Goal: Task Accomplishment & Management: Manage account settings

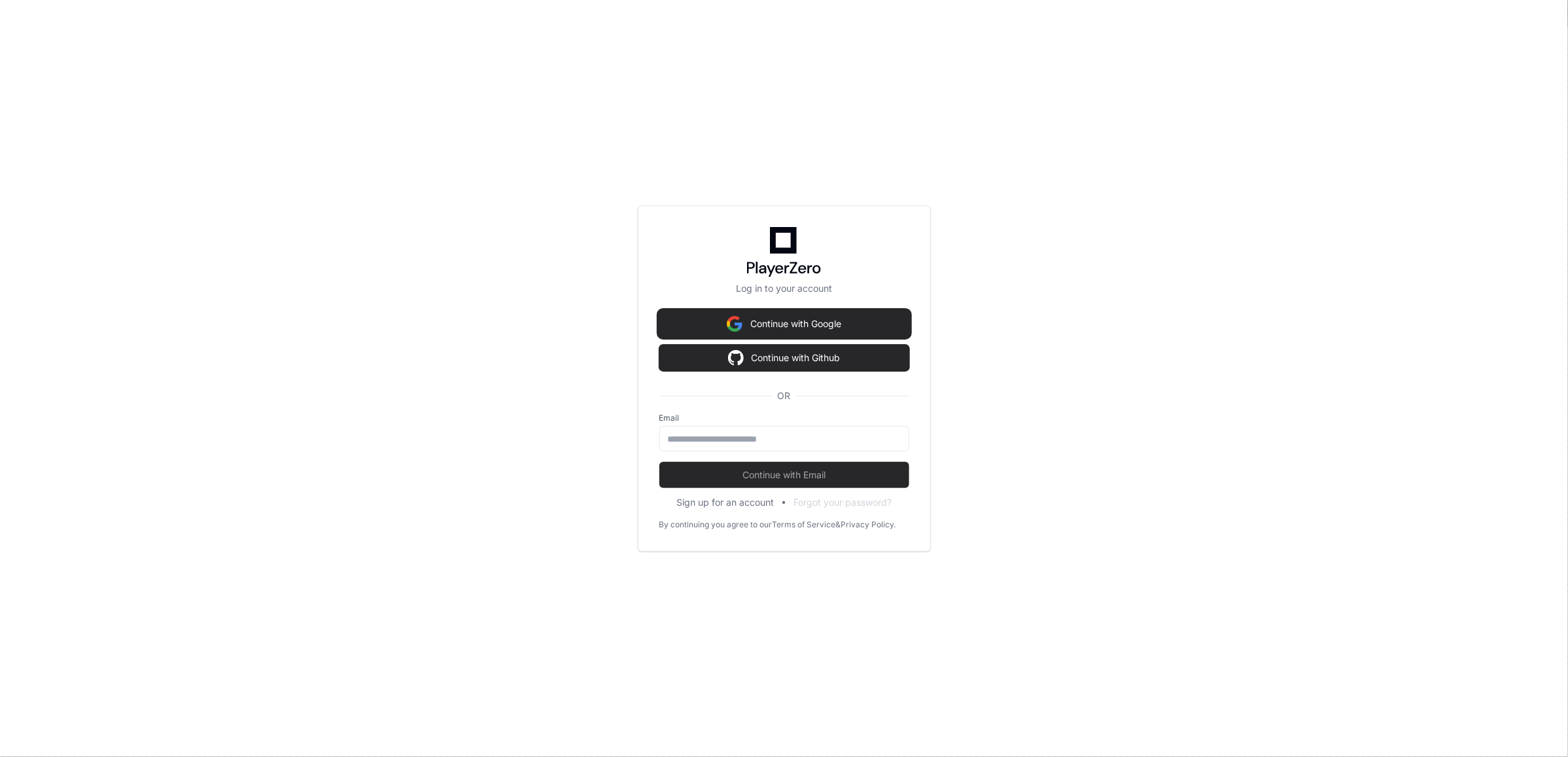
click at [808, 325] on button "Continue with Google" at bounding box center [784, 324] width 250 height 26
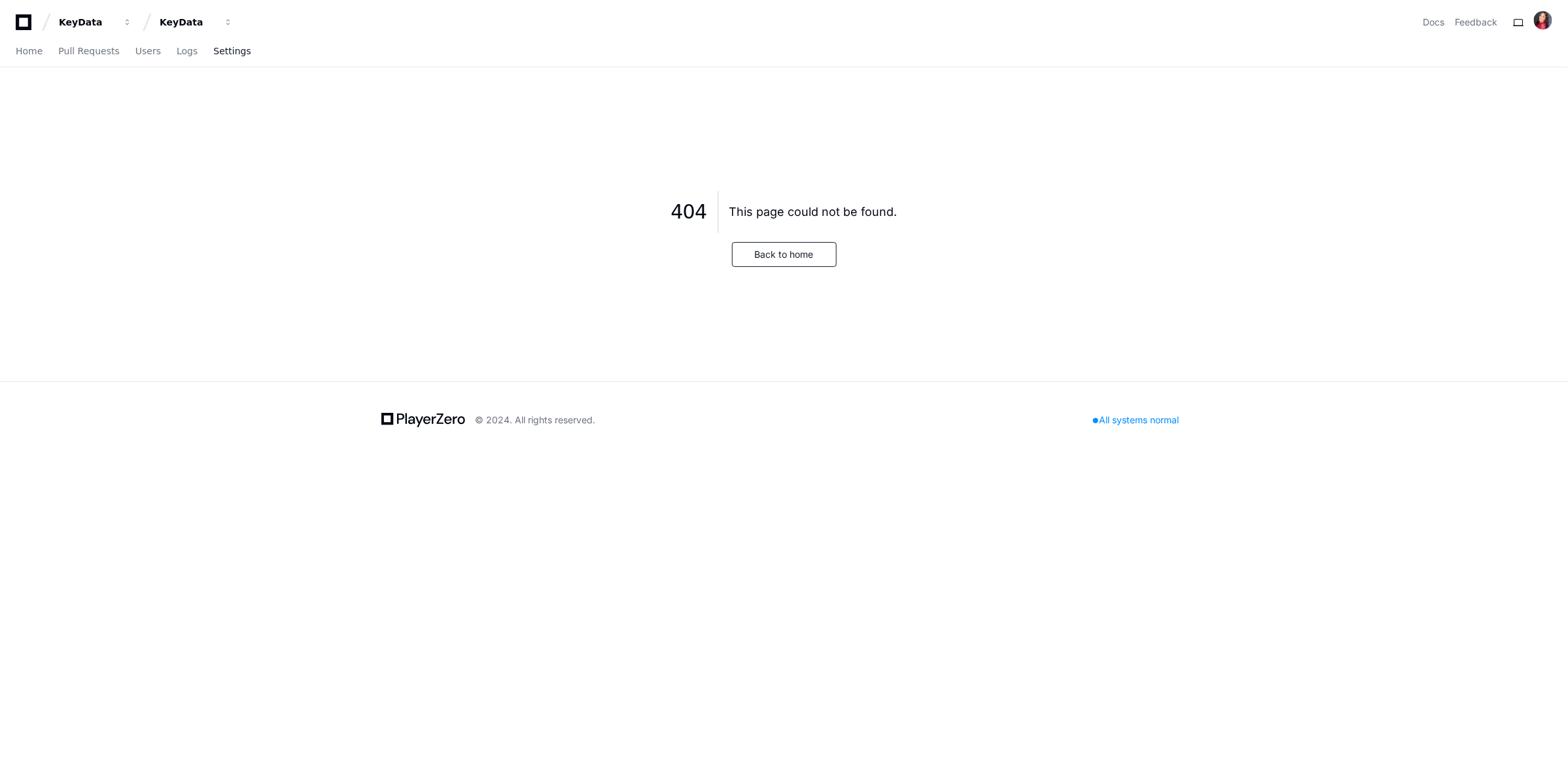
click at [235, 49] on span "Settings" at bounding box center [232, 51] width 37 height 7
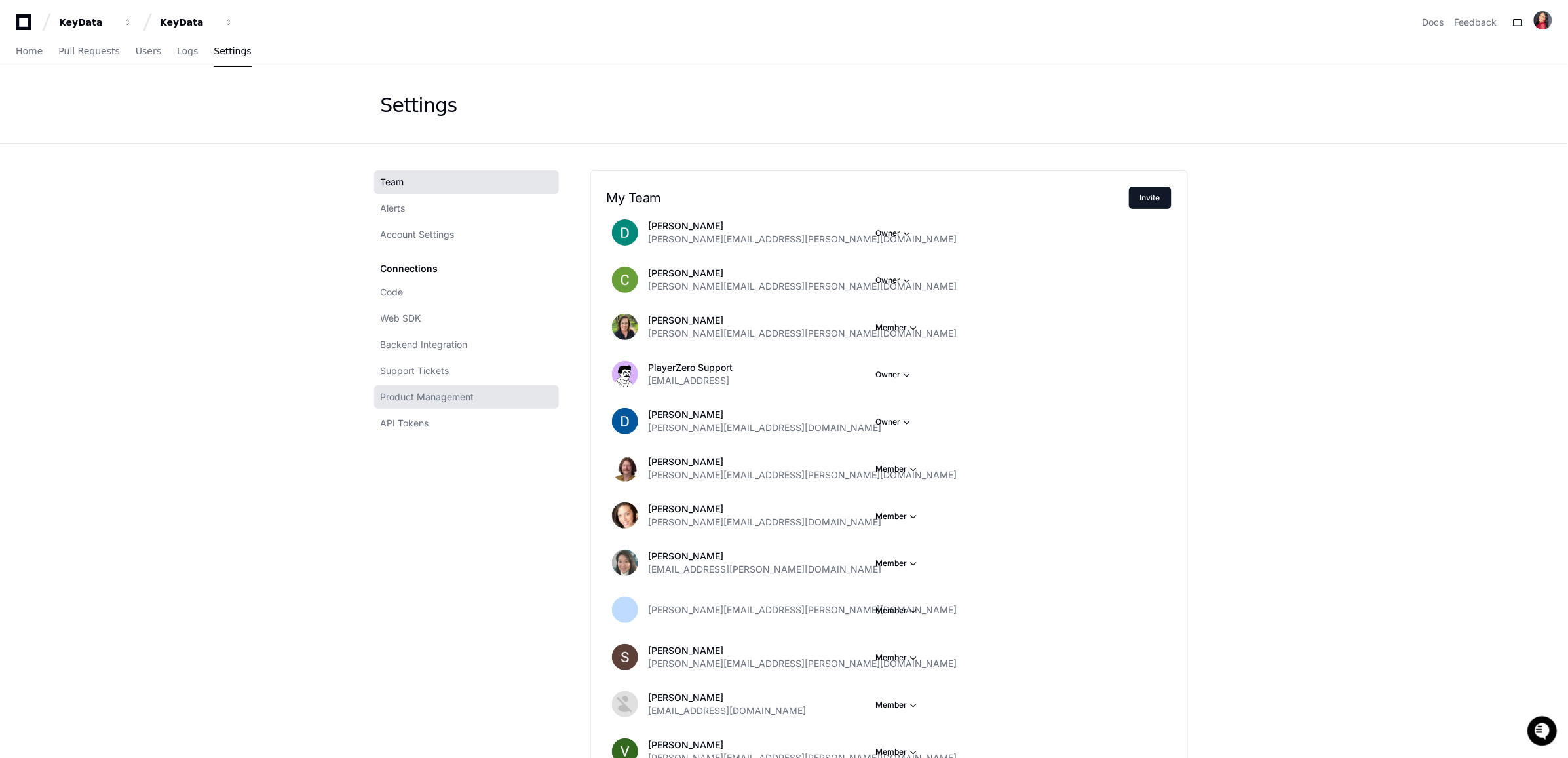
click at [428, 393] on span "Product Management" at bounding box center [427, 396] width 94 height 13
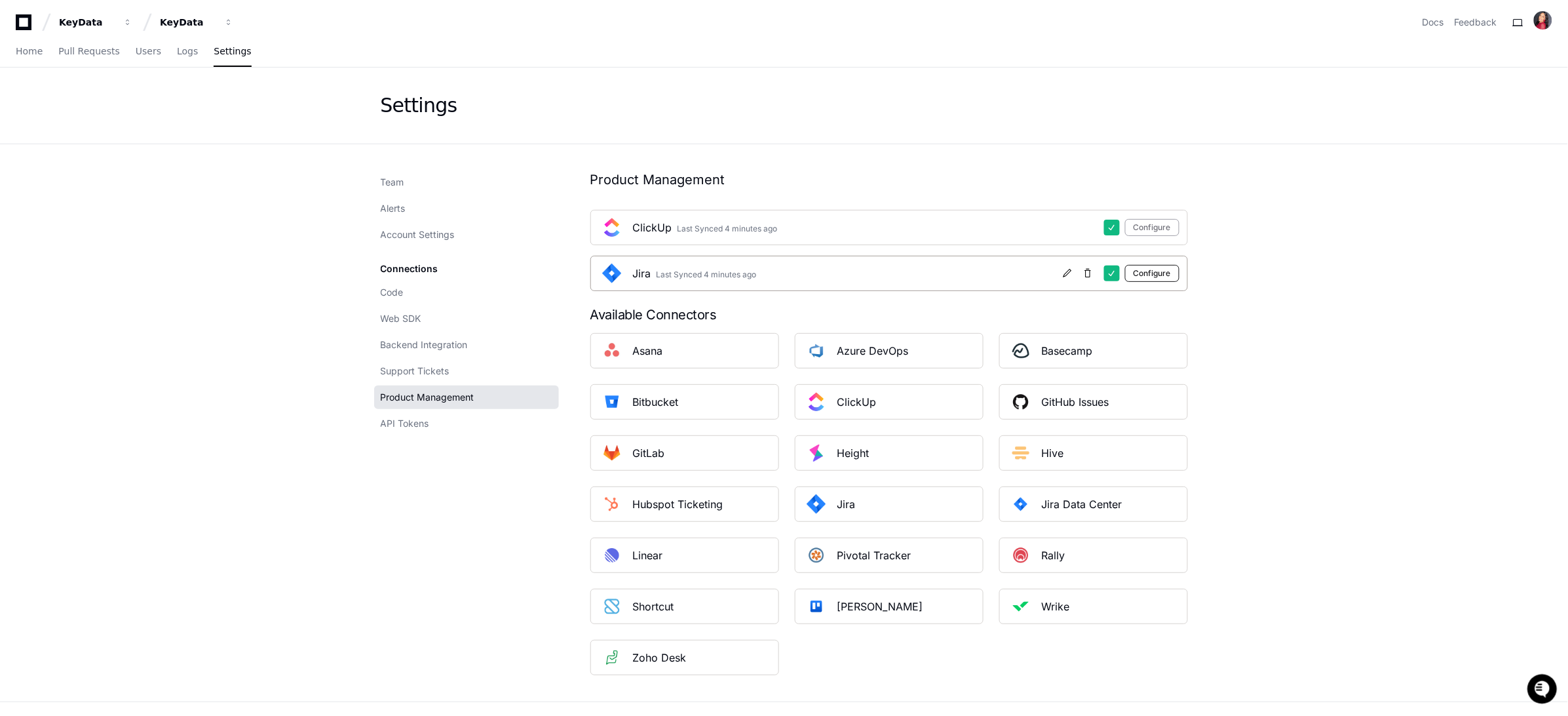
click at [1153, 275] on button "Configure" at bounding box center [1152, 273] width 54 height 17
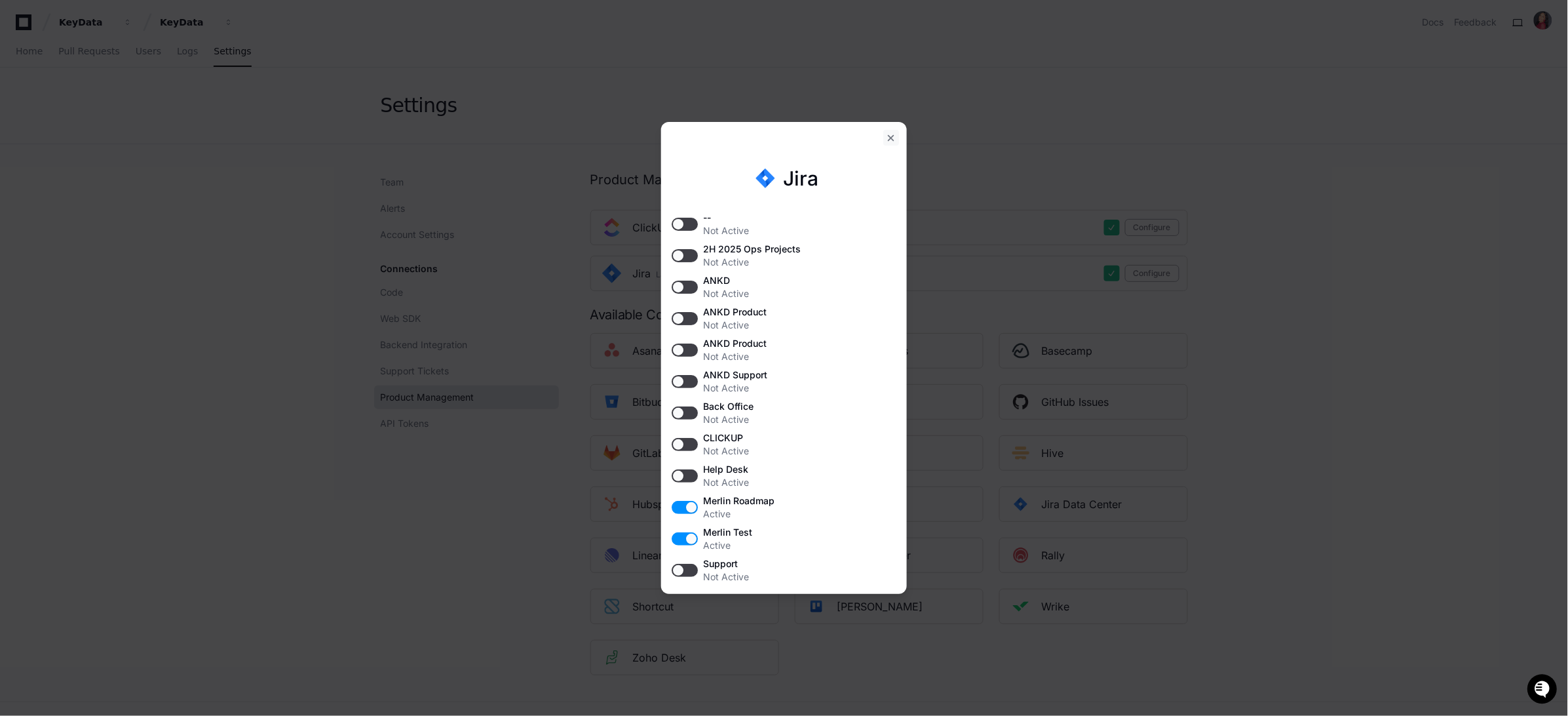
click at [891, 140] on div at bounding box center [891, 137] width 16 height 16
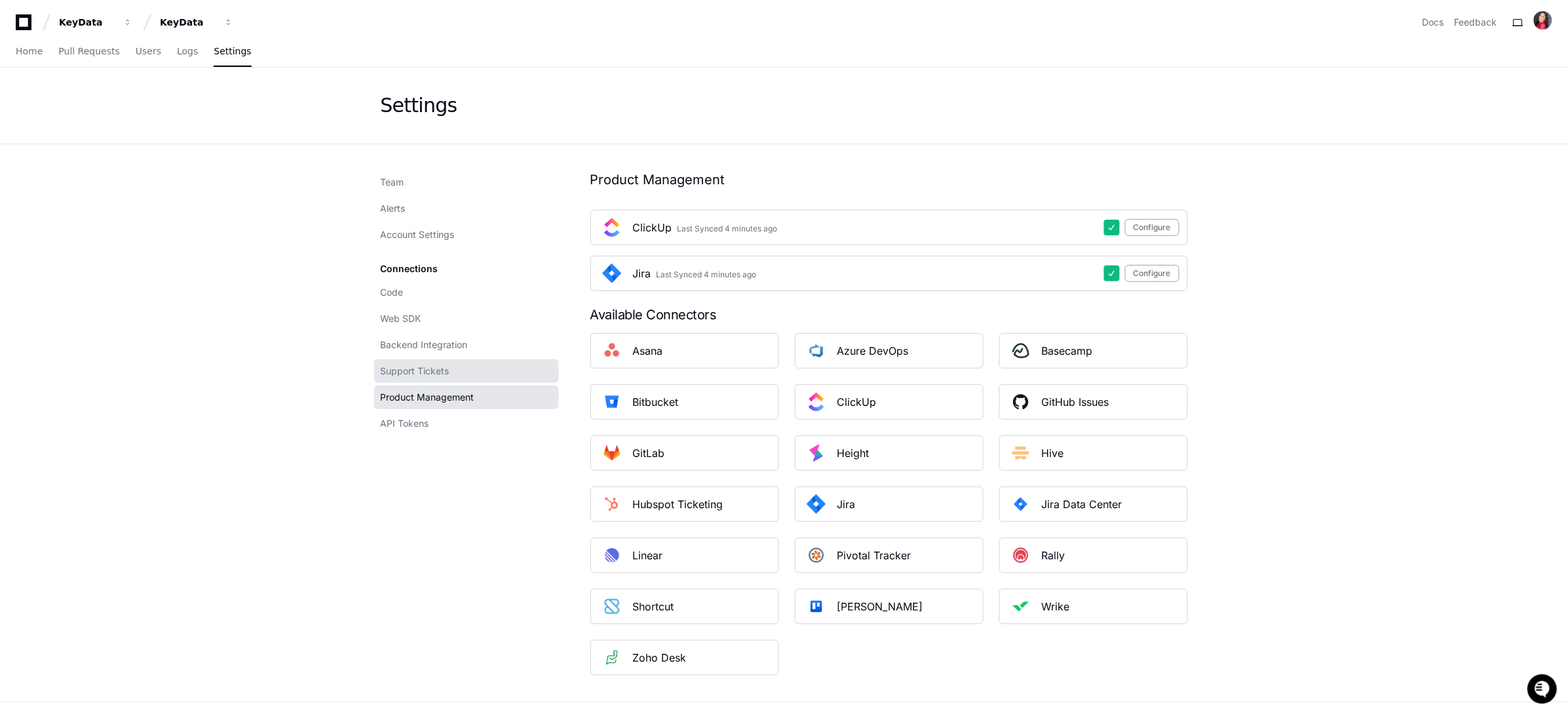
click at [421, 374] on span "Support Tickets" at bounding box center [415, 370] width 69 height 13
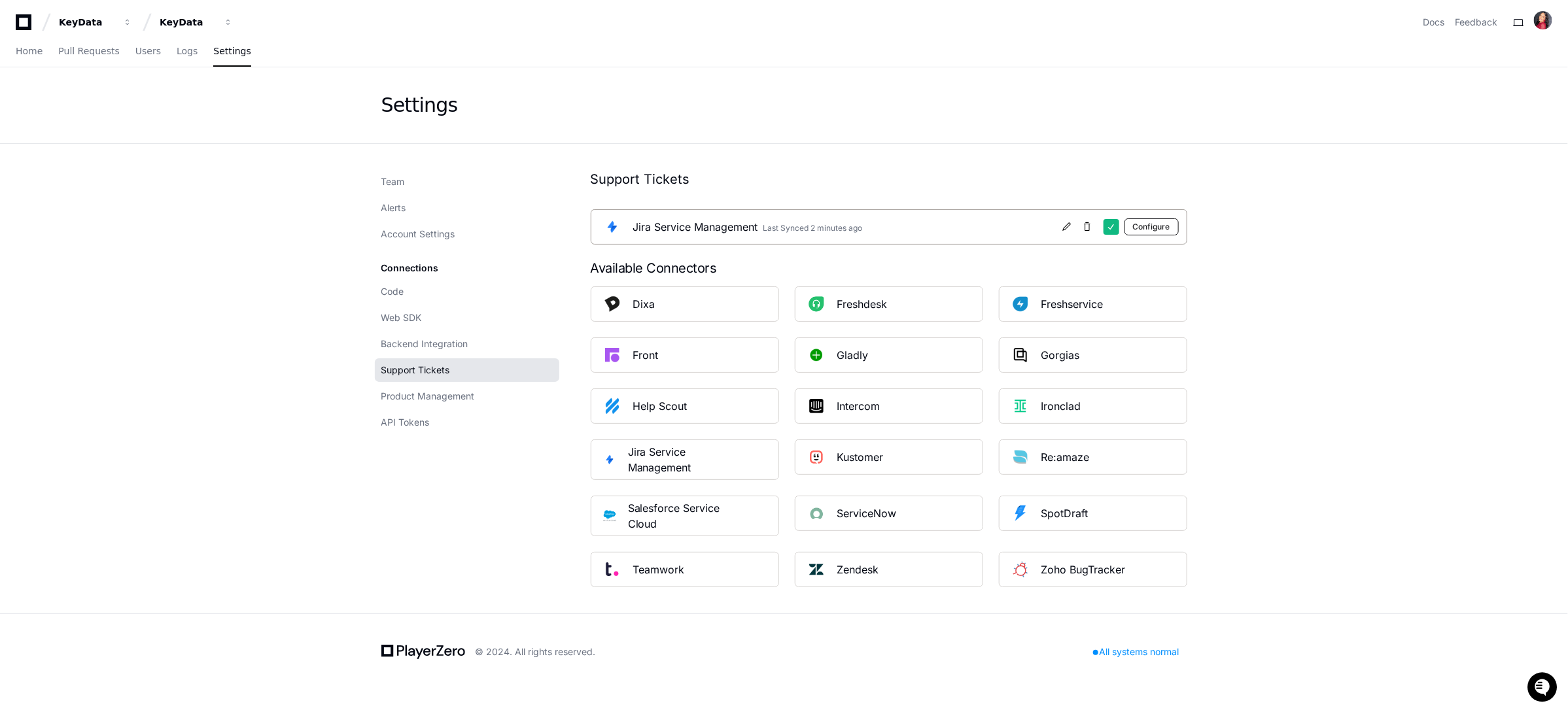
click at [1163, 229] on button "Configure" at bounding box center [1151, 226] width 54 height 17
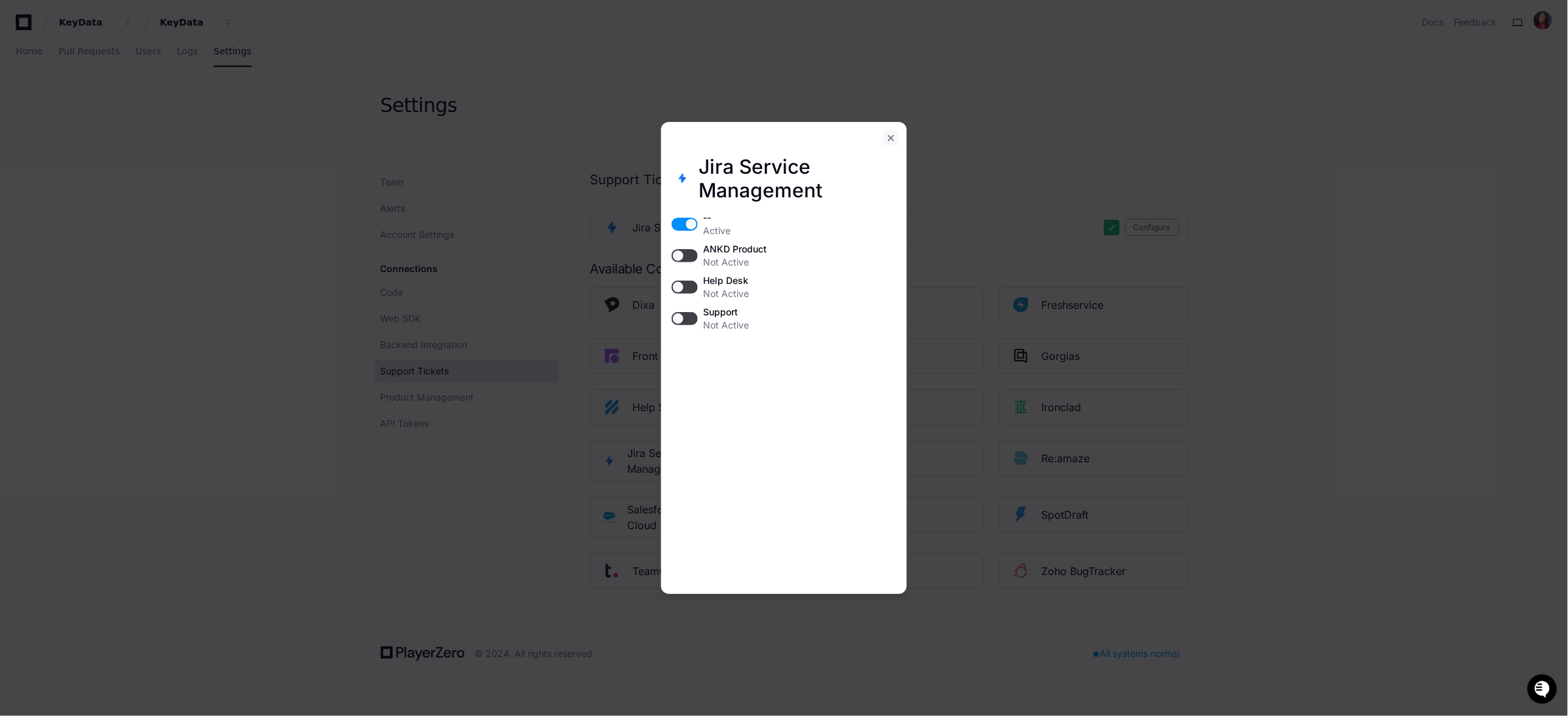
click at [889, 137] on div at bounding box center [891, 137] width 16 height 16
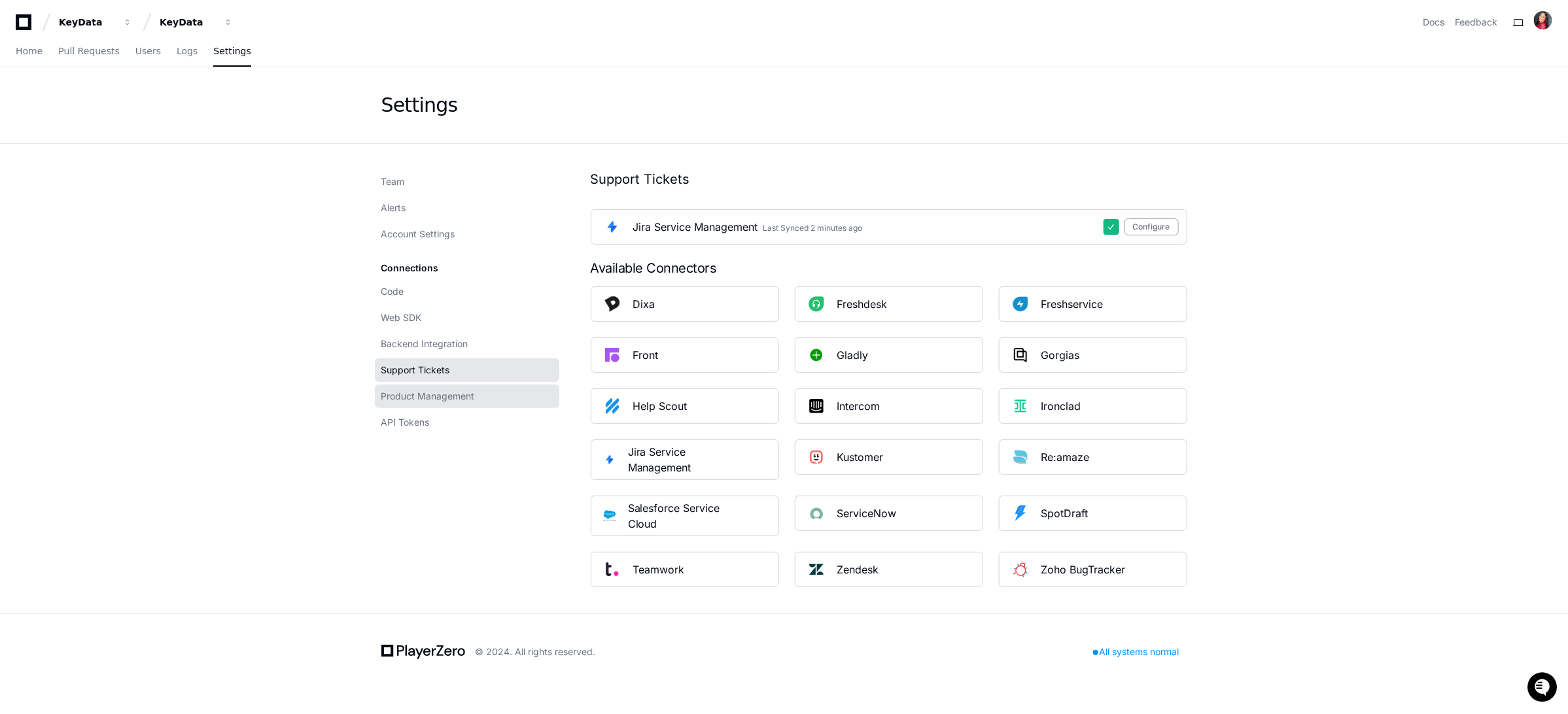
click at [473, 397] on span "Product Management" at bounding box center [428, 396] width 94 height 13
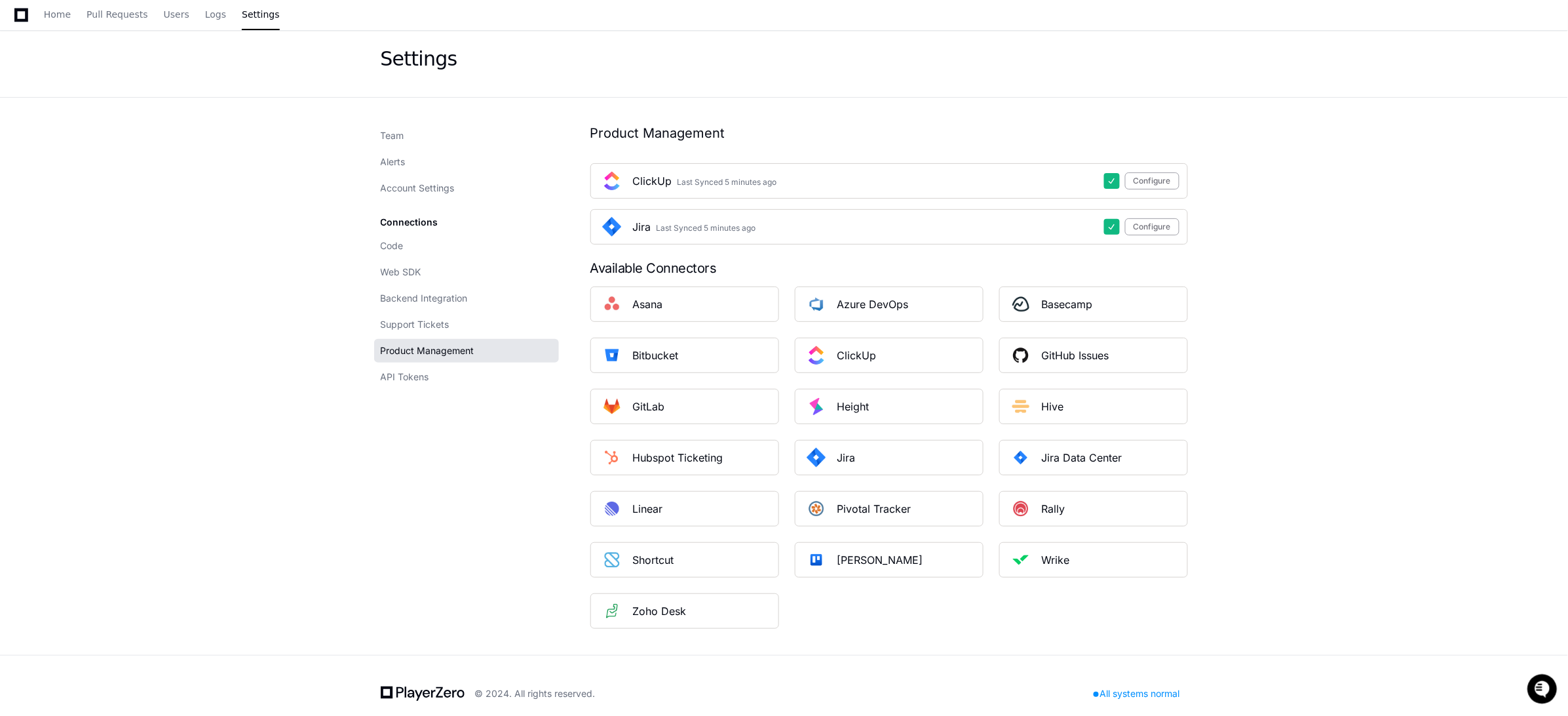
scroll to position [44, 0]
click at [460, 326] on link "Support Tickets" at bounding box center [466, 327] width 185 height 23
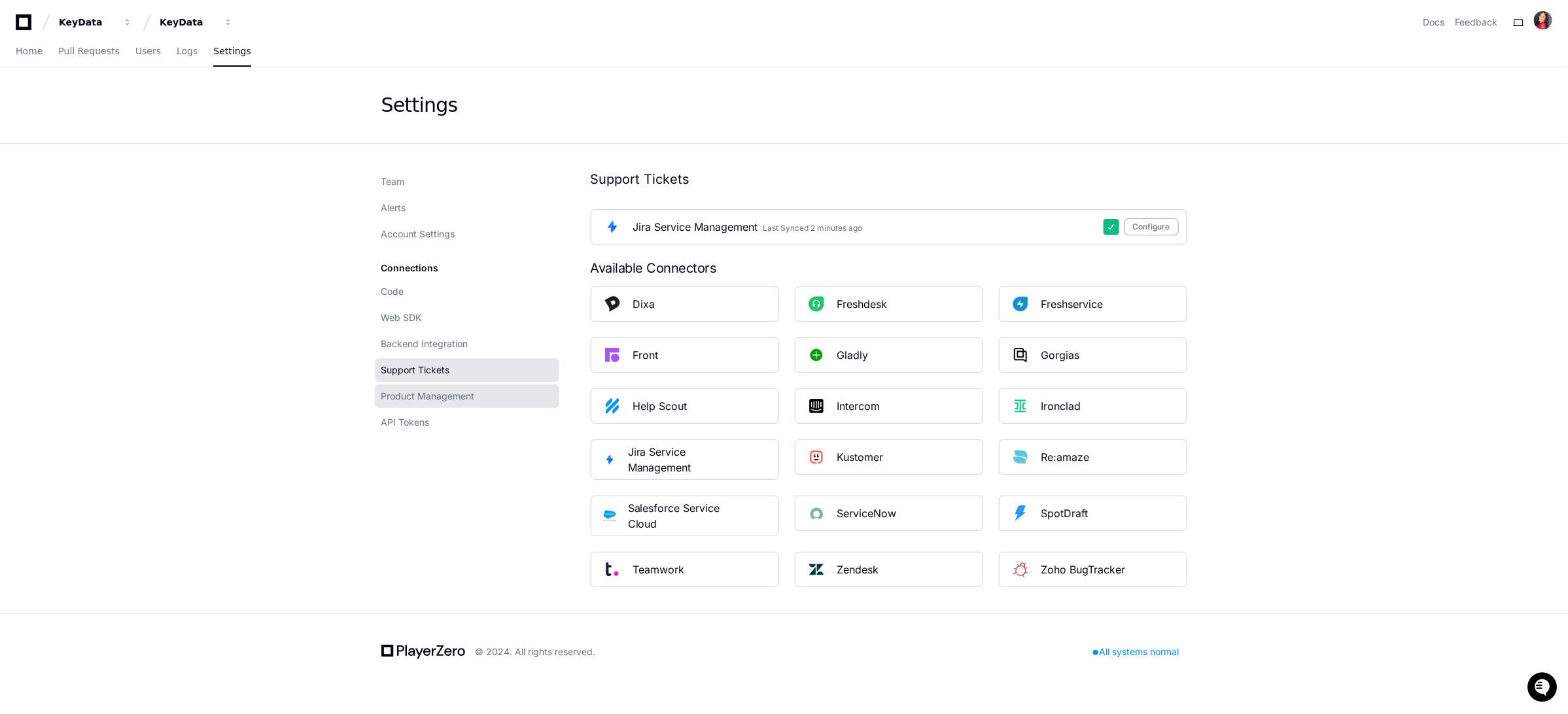
click at [507, 396] on link "Product Management" at bounding box center [467, 396] width 184 height 23
